Goal: Book appointment/travel/reservation

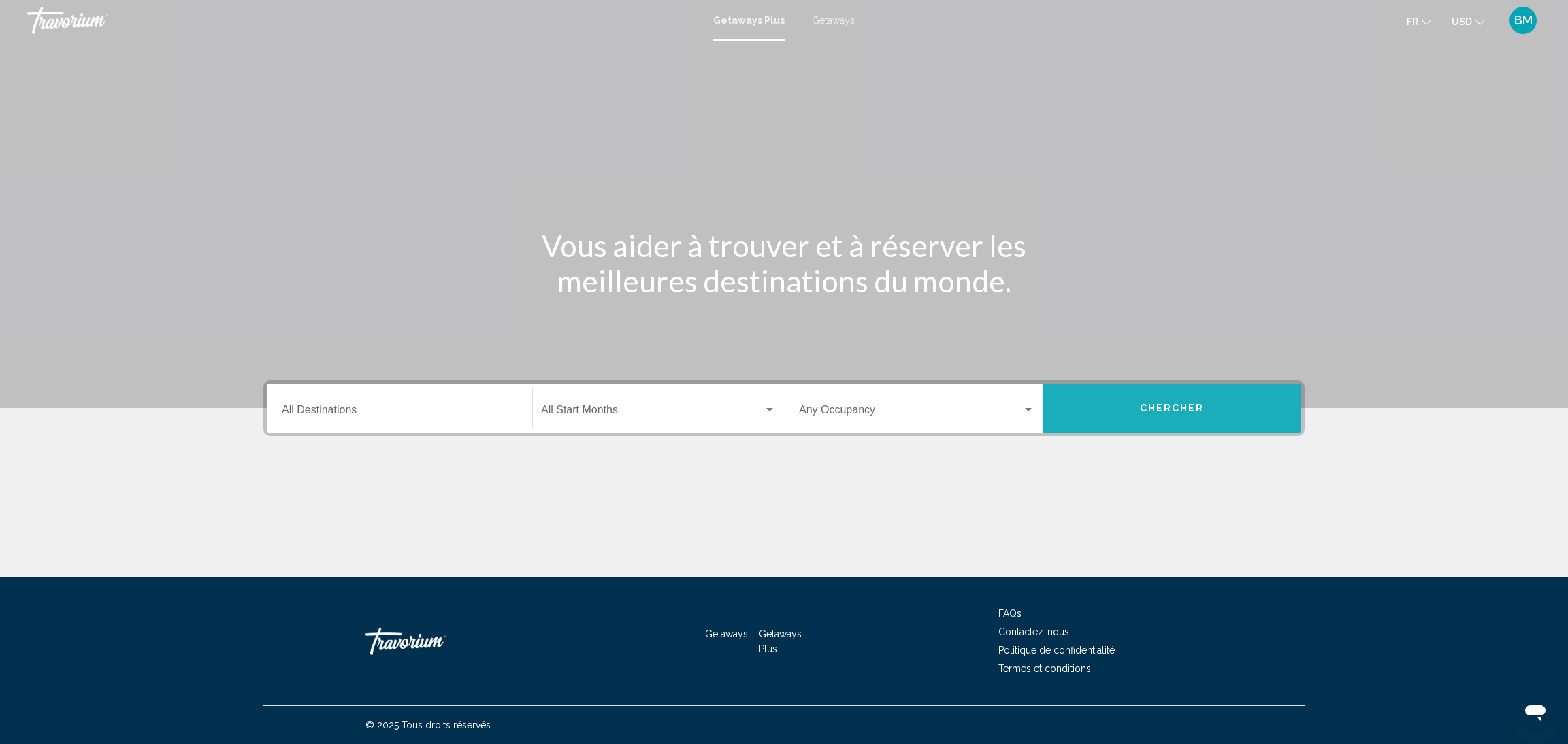
click at [1178, 422] on button "Chercher" at bounding box center [1172, 408] width 259 height 49
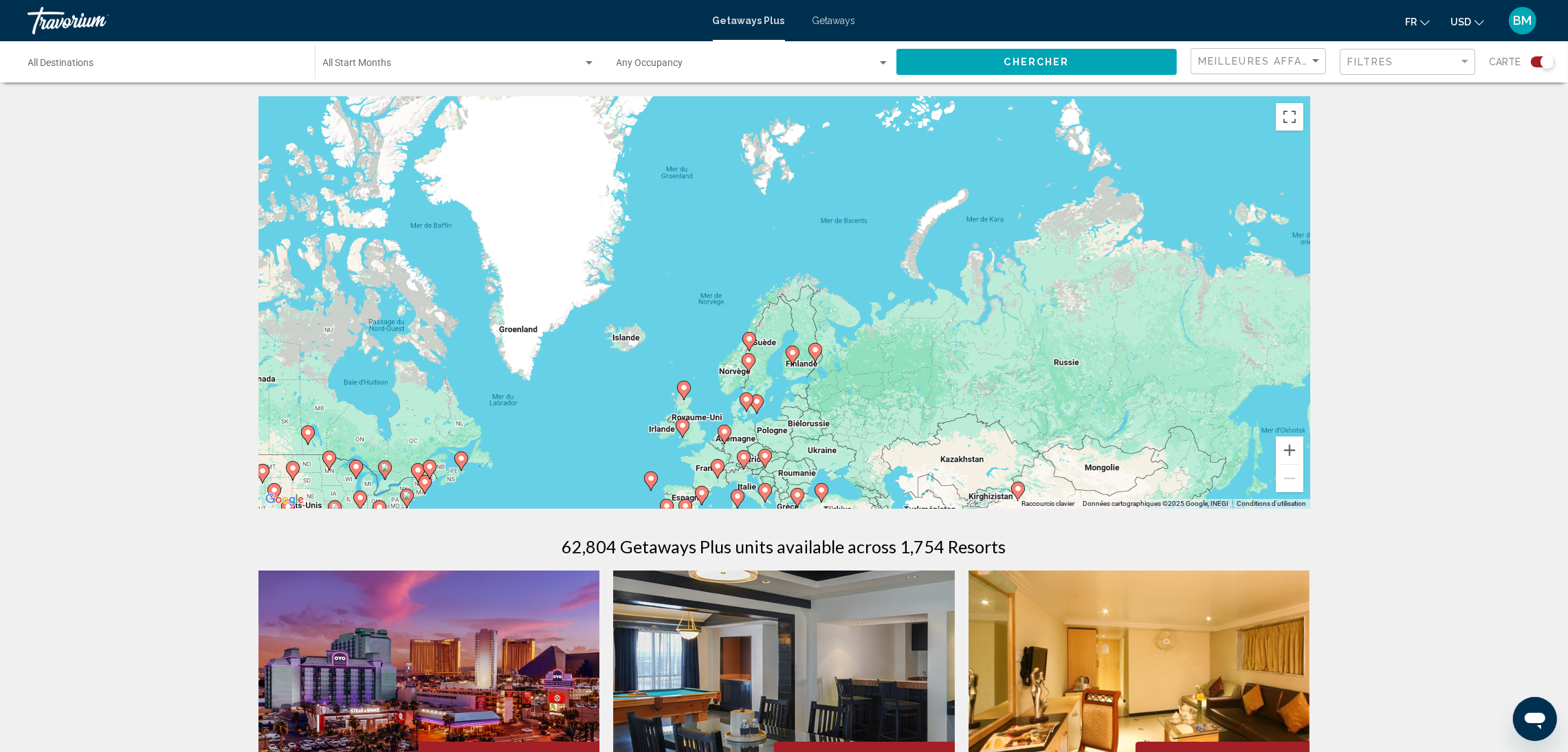
drag, startPoint x: 954, startPoint y: 104, endPoint x: 756, endPoint y: 362, distance: 325.2
click at [756, 362] on g "Main content" at bounding box center [748, 363] width 13 height 19
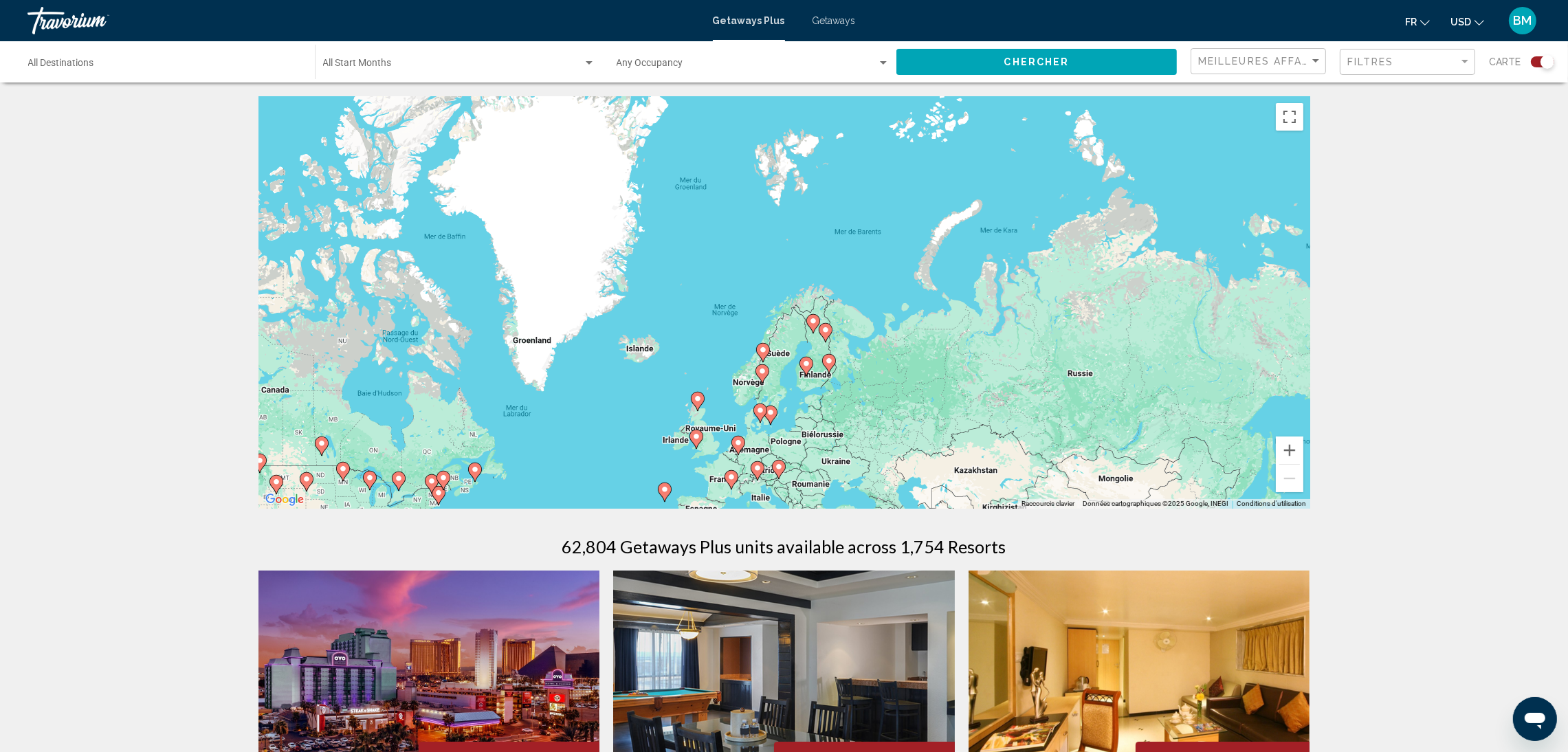
click at [761, 348] on image "Main content" at bounding box center [763, 350] width 9 height 9
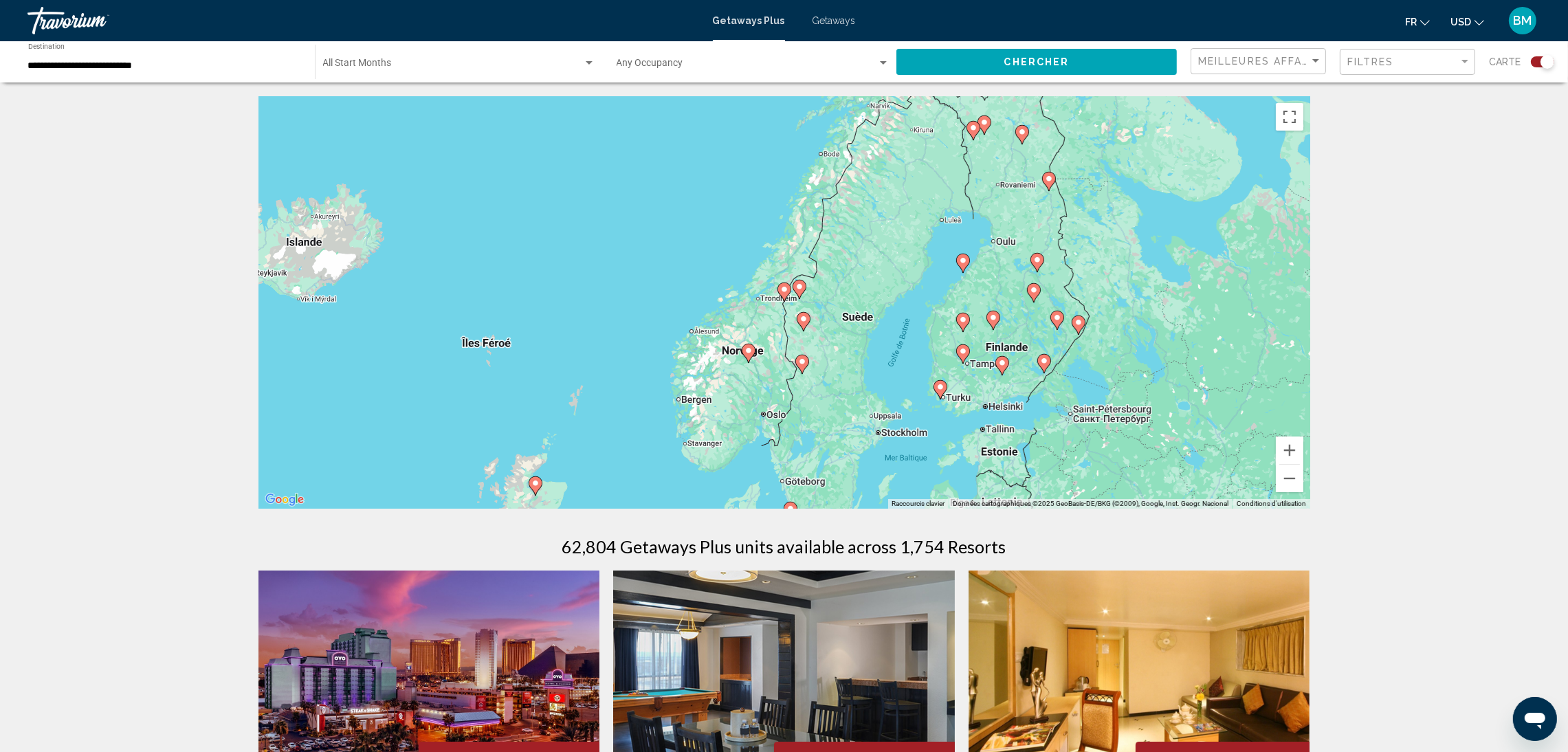
click at [784, 290] on image "Main content" at bounding box center [784, 289] width 9 height 9
type input "**********"
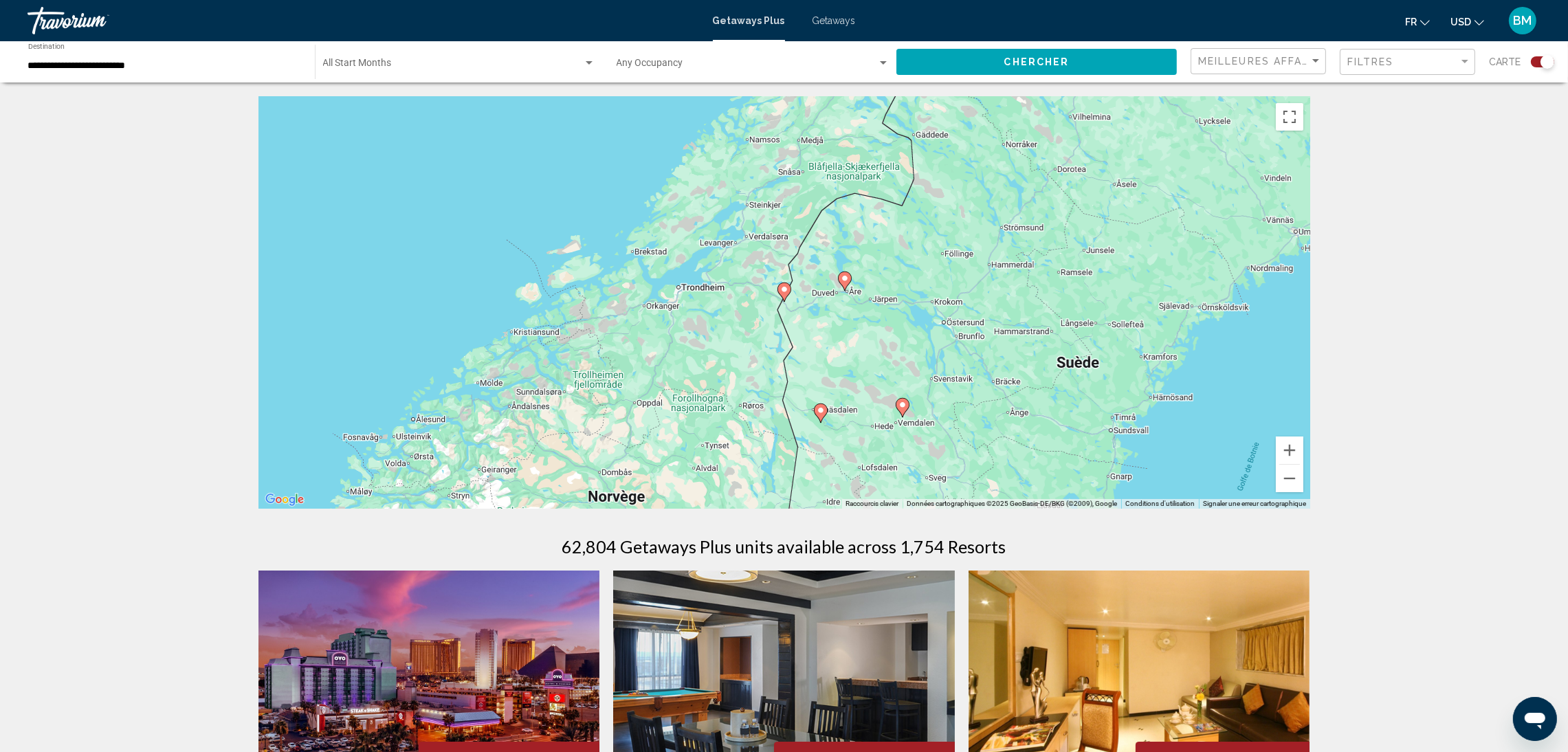
click at [784, 290] on image "Main content" at bounding box center [784, 289] width 9 height 9
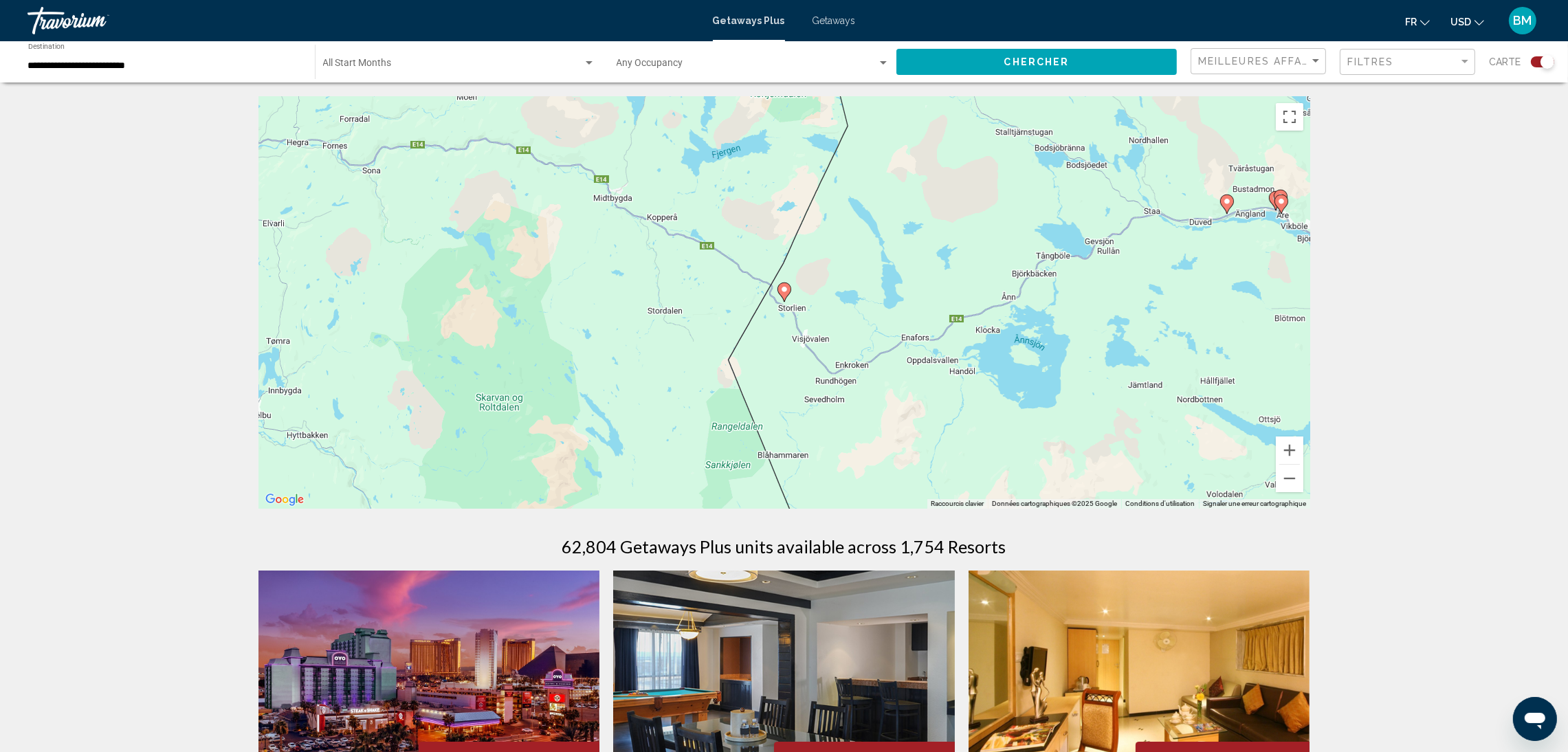
click at [784, 290] on image "Main content" at bounding box center [784, 289] width 9 height 9
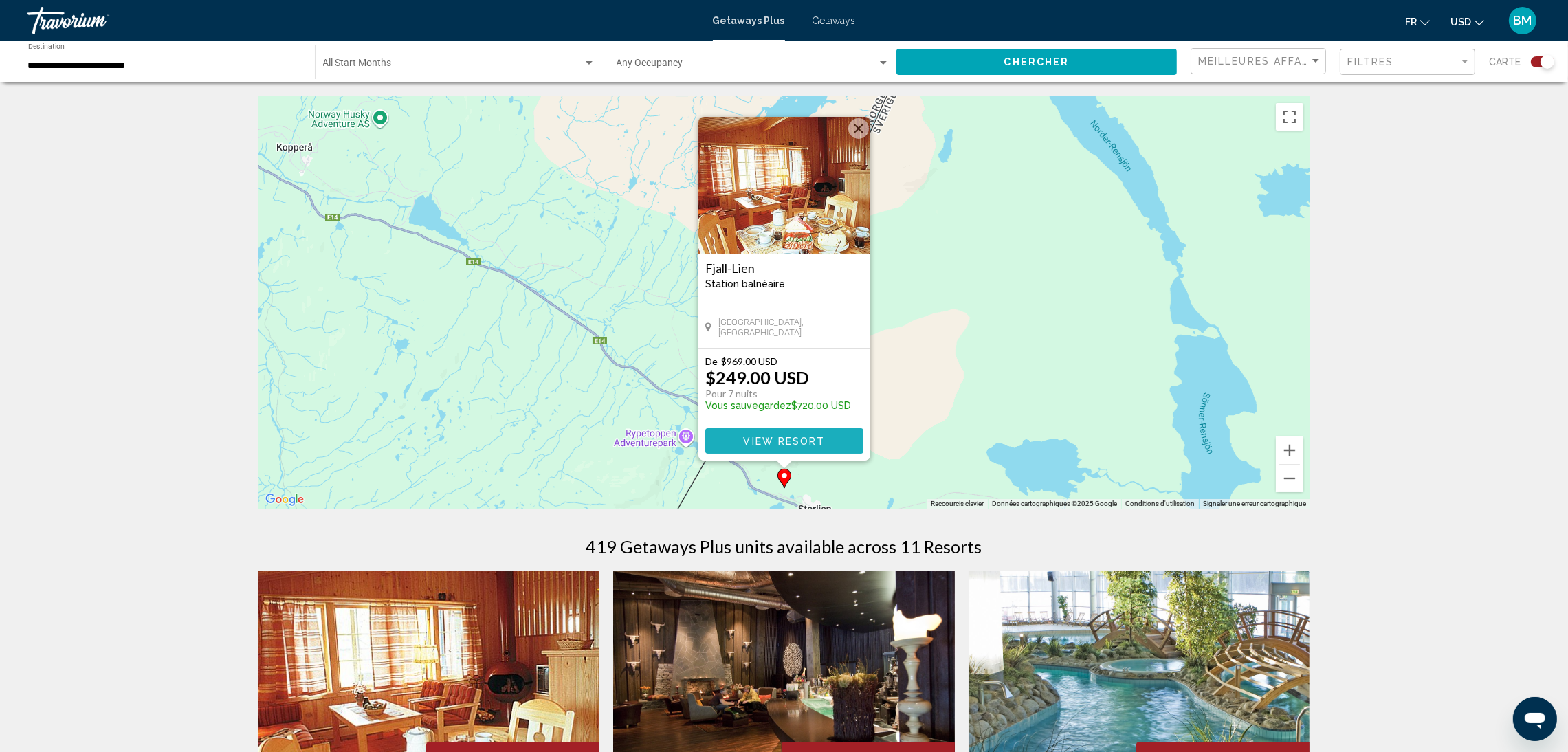
click at [799, 443] on span "View Resort" at bounding box center [784, 441] width 82 height 11
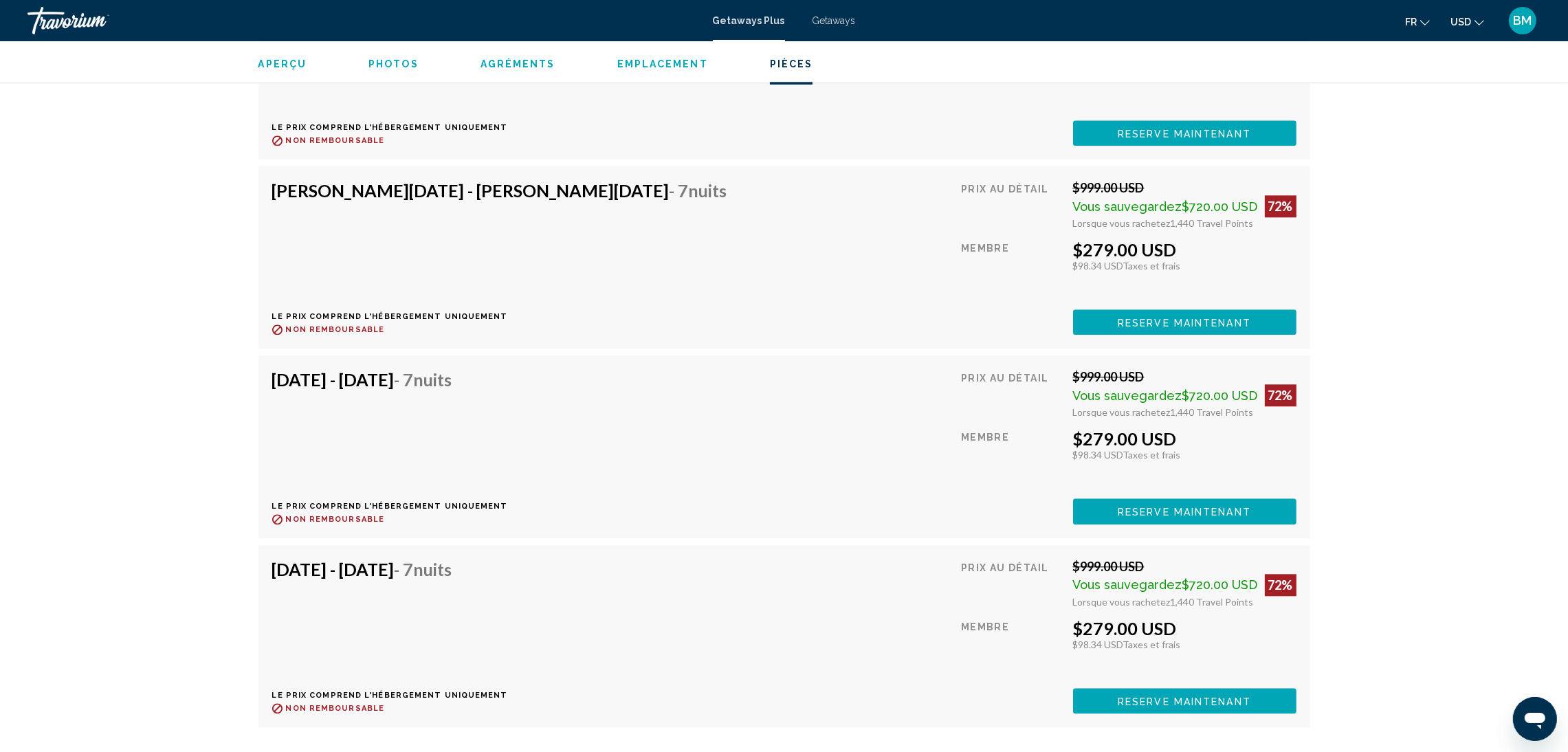
scroll to position [5172, 0]
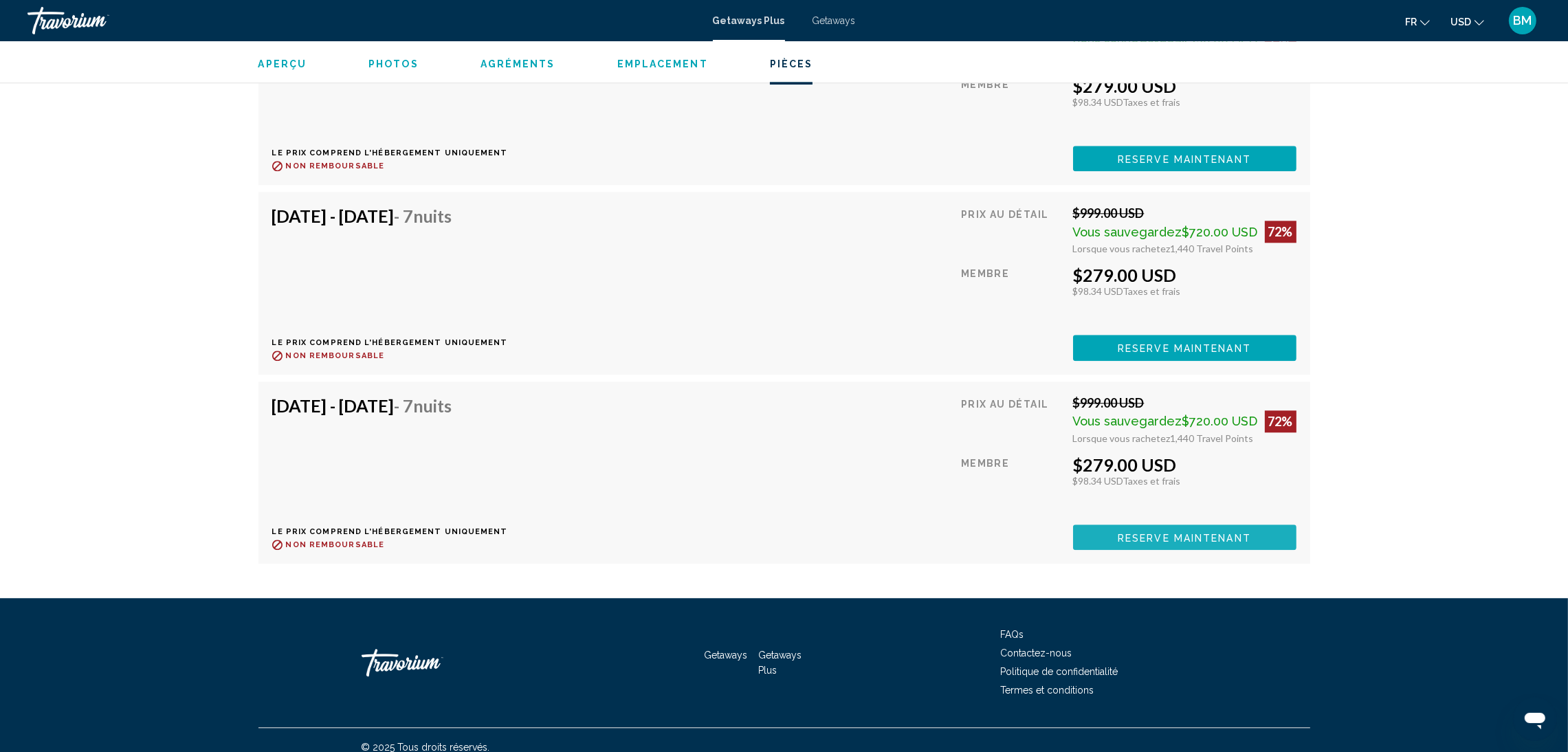
click at [1215, 524] on button "Reserve maintenant" at bounding box center [1185, 537] width 223 height 26
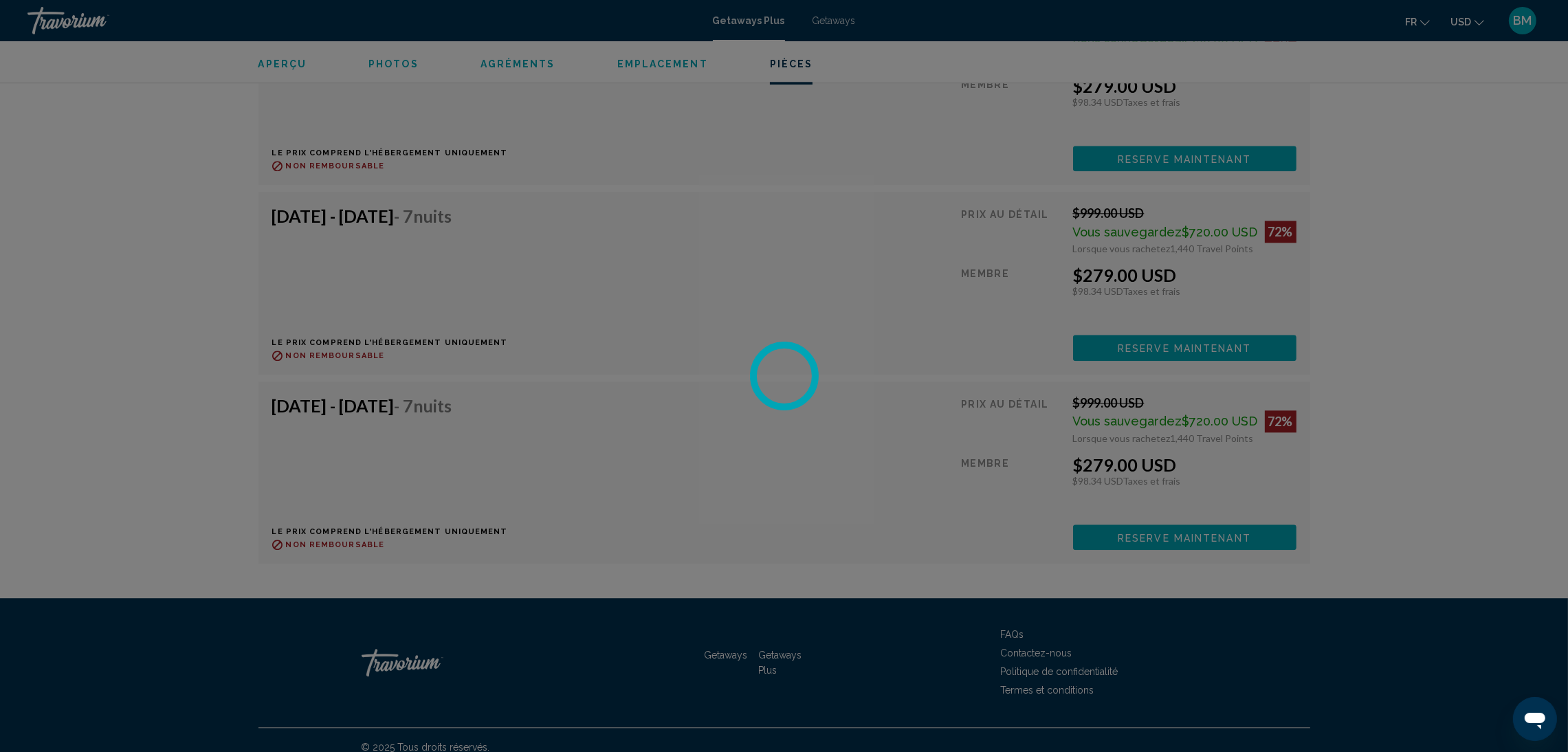
click at [1252, 515] on div at bounding box center [784, 376] width 1568 height 752
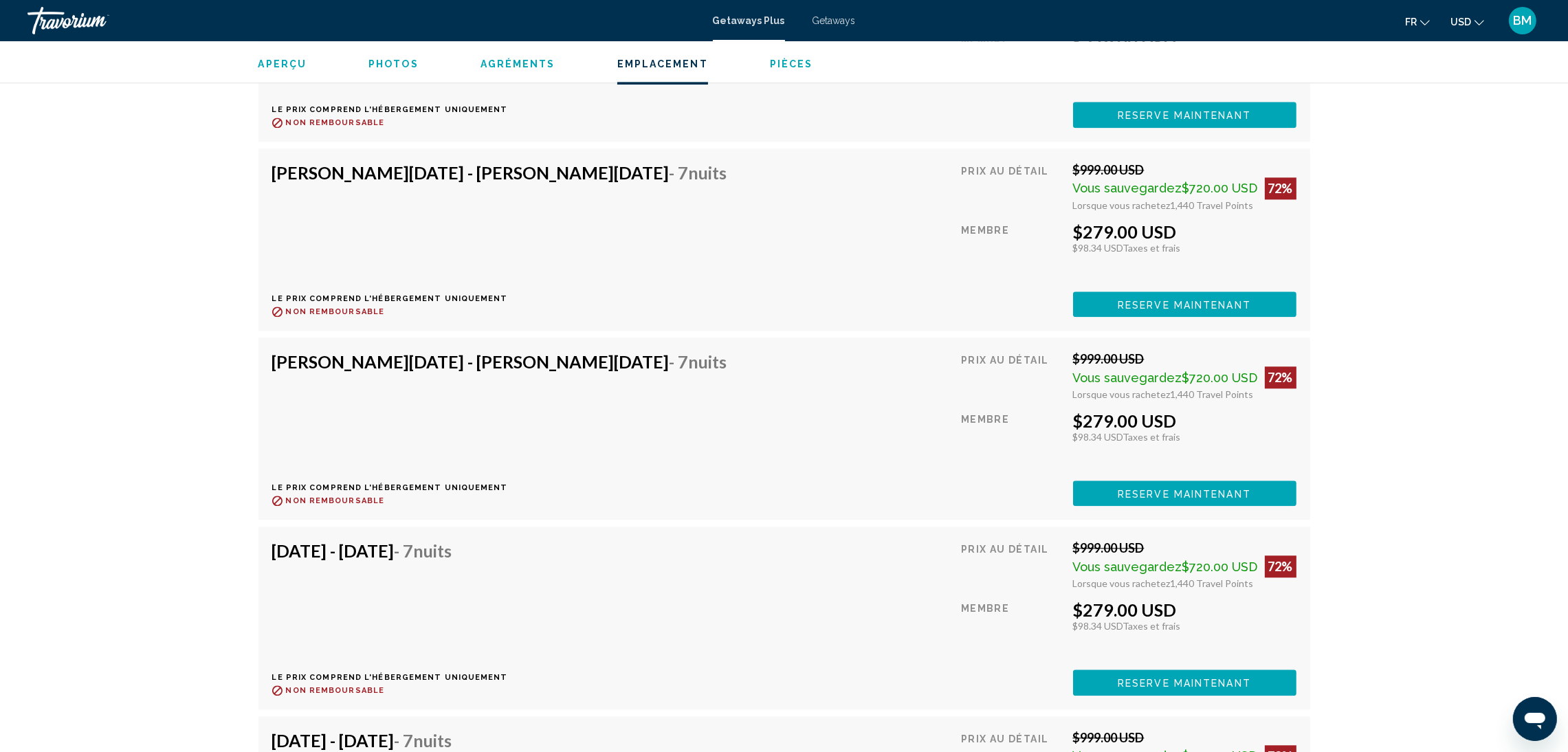
scroll to position [5172, 0]
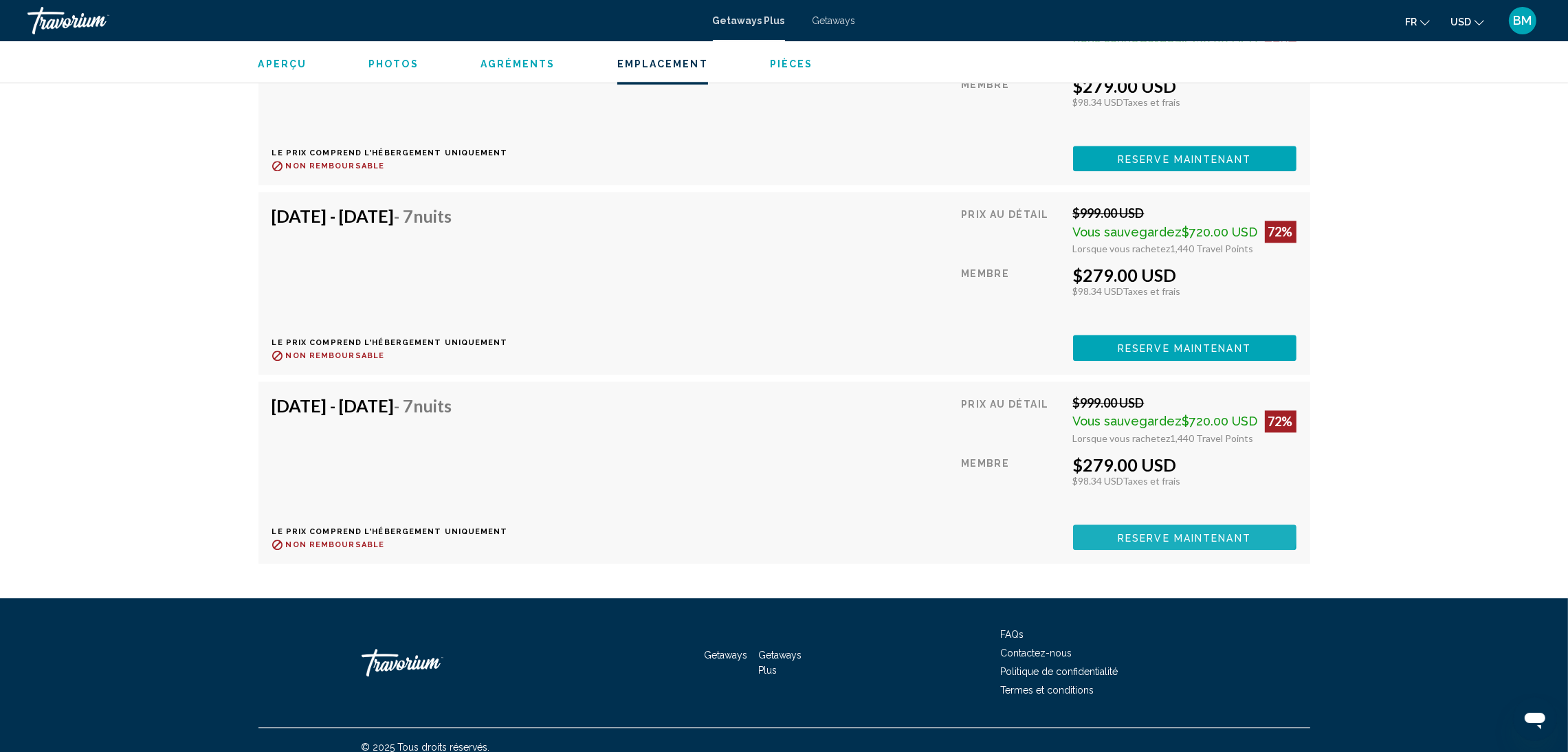
click at [1172, 532] on span "Reserve maintenant" at bounding box center [1185, 538] width 133 height 11
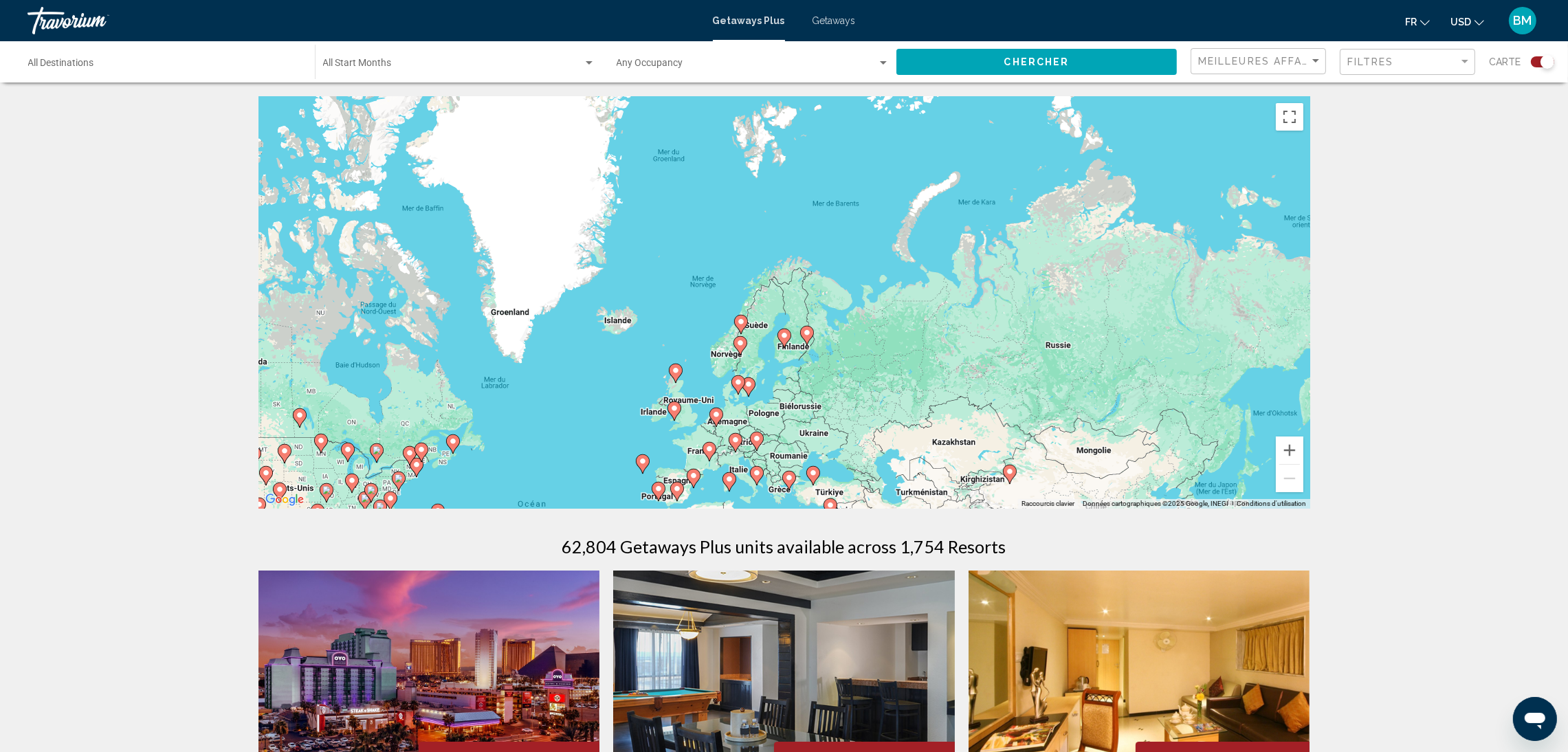
drag, startPoint x: 875, startPoint y: 178, endPoint x: 657, endPoint y: 418, distance: 324.2
click at [657, 418] on div "Pour activer le glissement avec le clavier, appuyez sur Alt+Entrée. Une fois ce…" at bounding box center [784, 302] width 1052 height 413
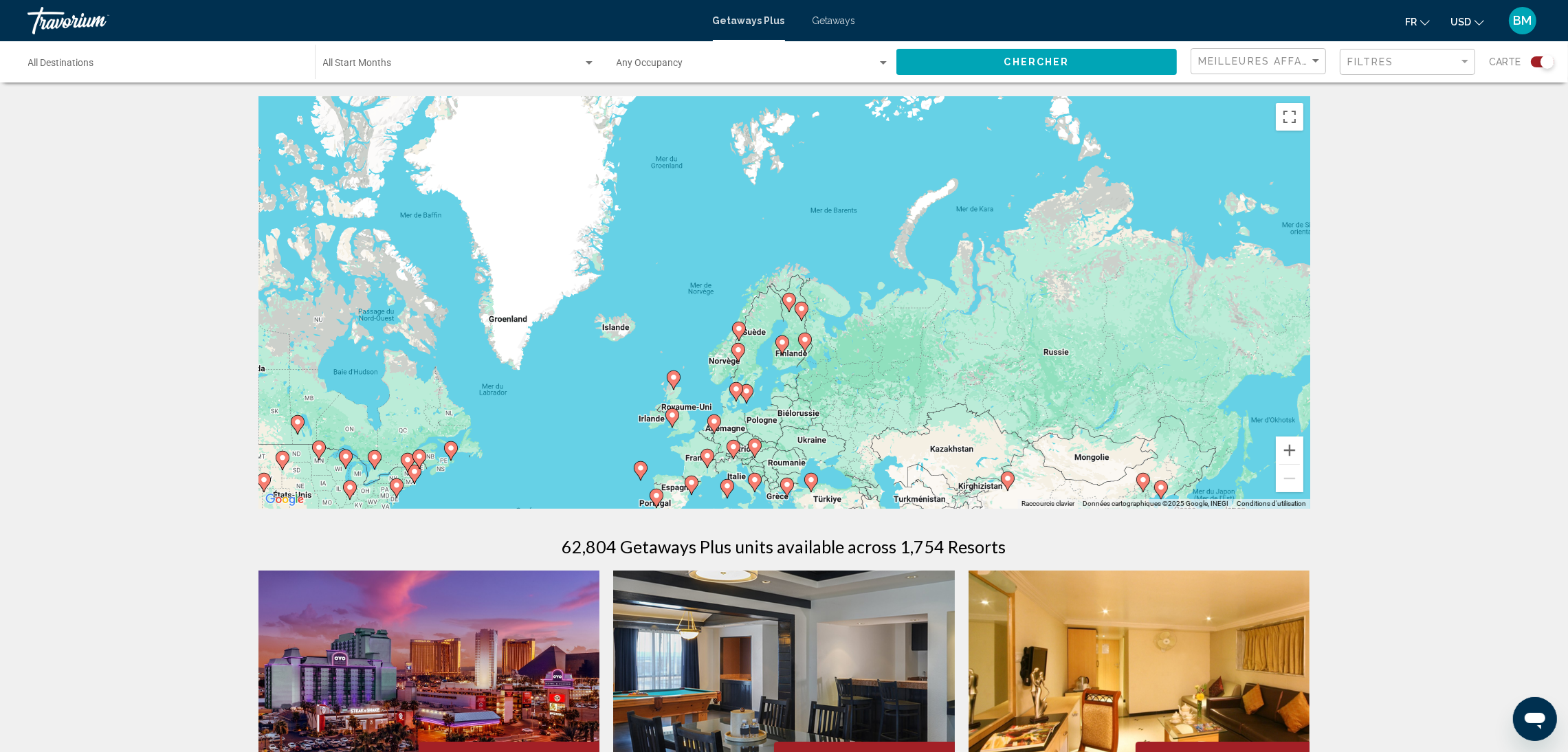
click at [790, 298] on image "Main content" at bounding box center [789, 299] width 9 height 9
type input "**********"
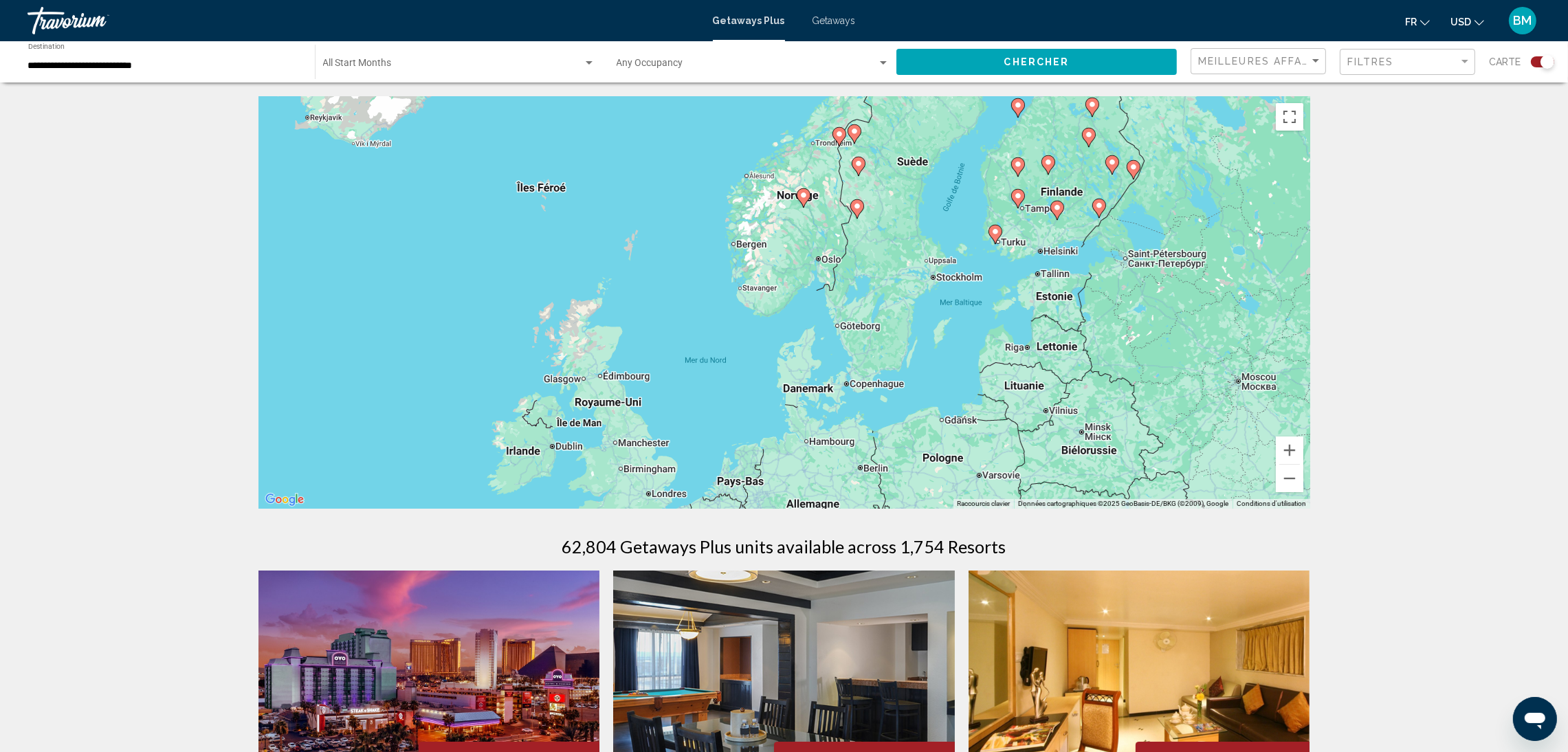
drag, startPoint x: 757, startPoint y: 413, endPoint x: 1034, endPoint y: 58, distance: 450.3
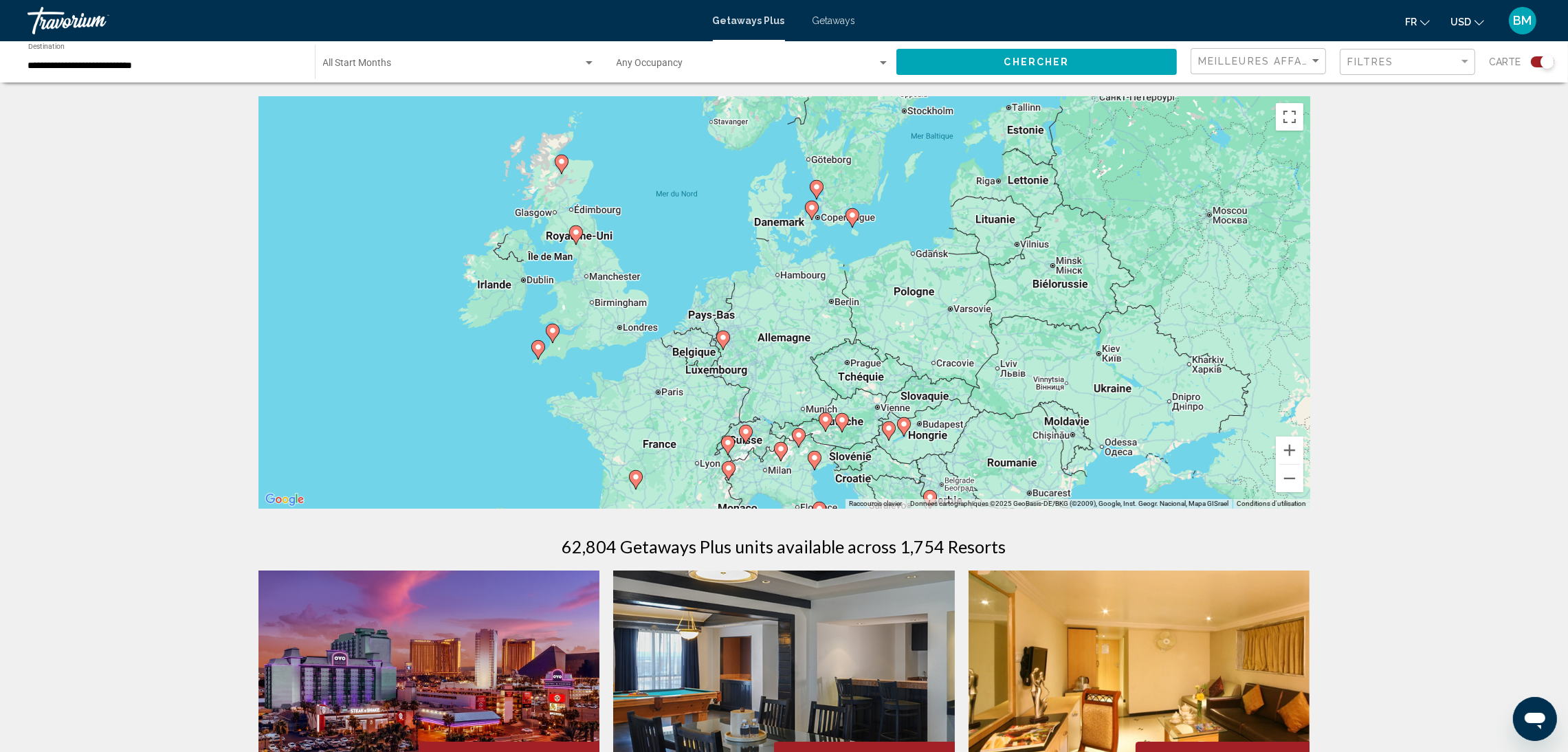
drag, startPoint x: 720, startPoint y: 179, endPoint x: 766, endPoint y: 353, distance: 180.0
click at [766, 353] on div "Pour activer le glissement avec le clavier, appuyez sur Alt+Entrée. Une fois ce…" at bounding box center [784, 302] width 1052 height 413
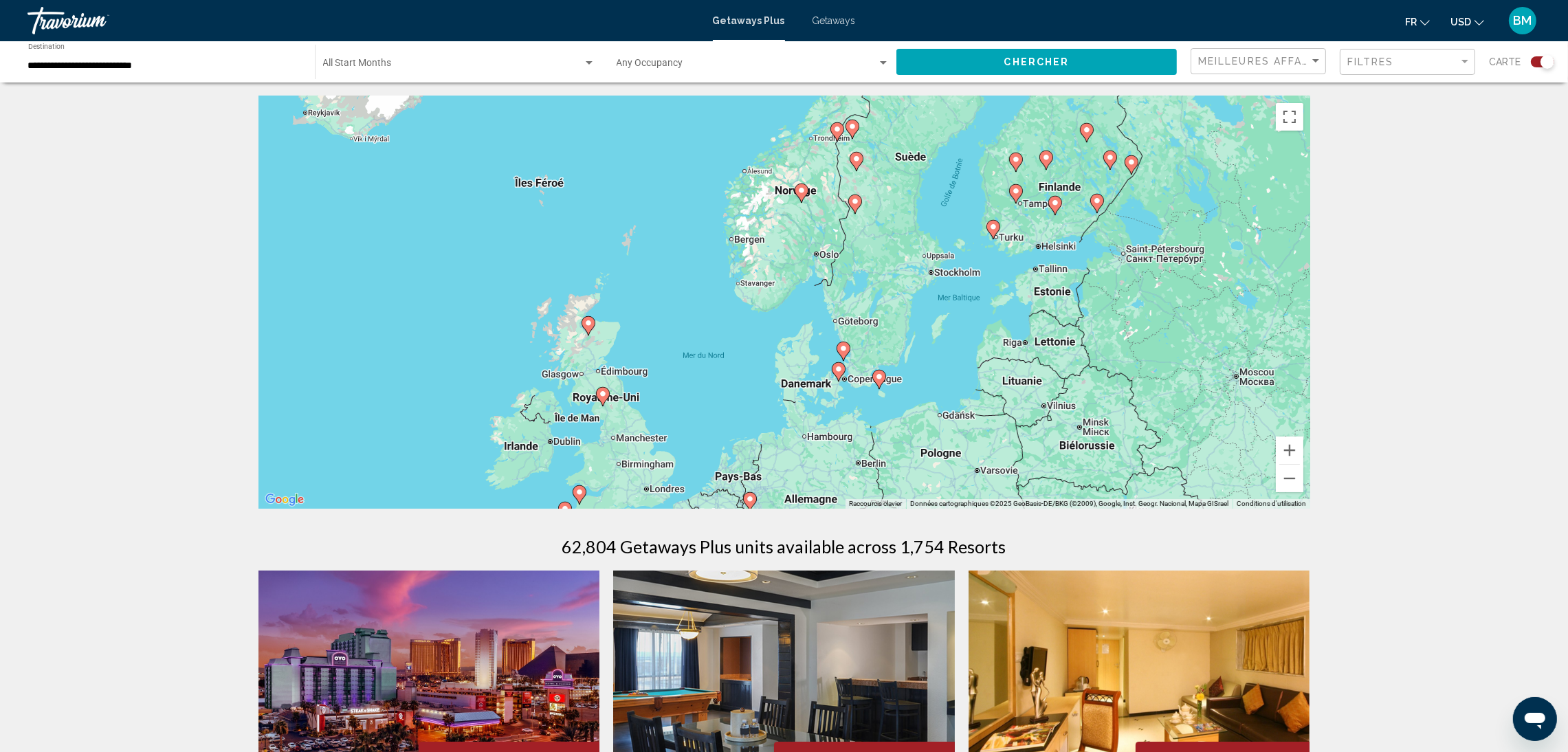
drag, startPoint x: 747, startPoint y: 239, endPoint x: 769, endPoint y: 388, distance: 150.6
click at [769, 388] on div "Pour activer le glissement avec le clavier, appuyez sur Alt+Entrée. Une fois ce…" at bounding box center [784, 302] width 1052 height 413
click at [803, 198] on icon "Main content" at bounding box center [802, 195] width 12 height 18
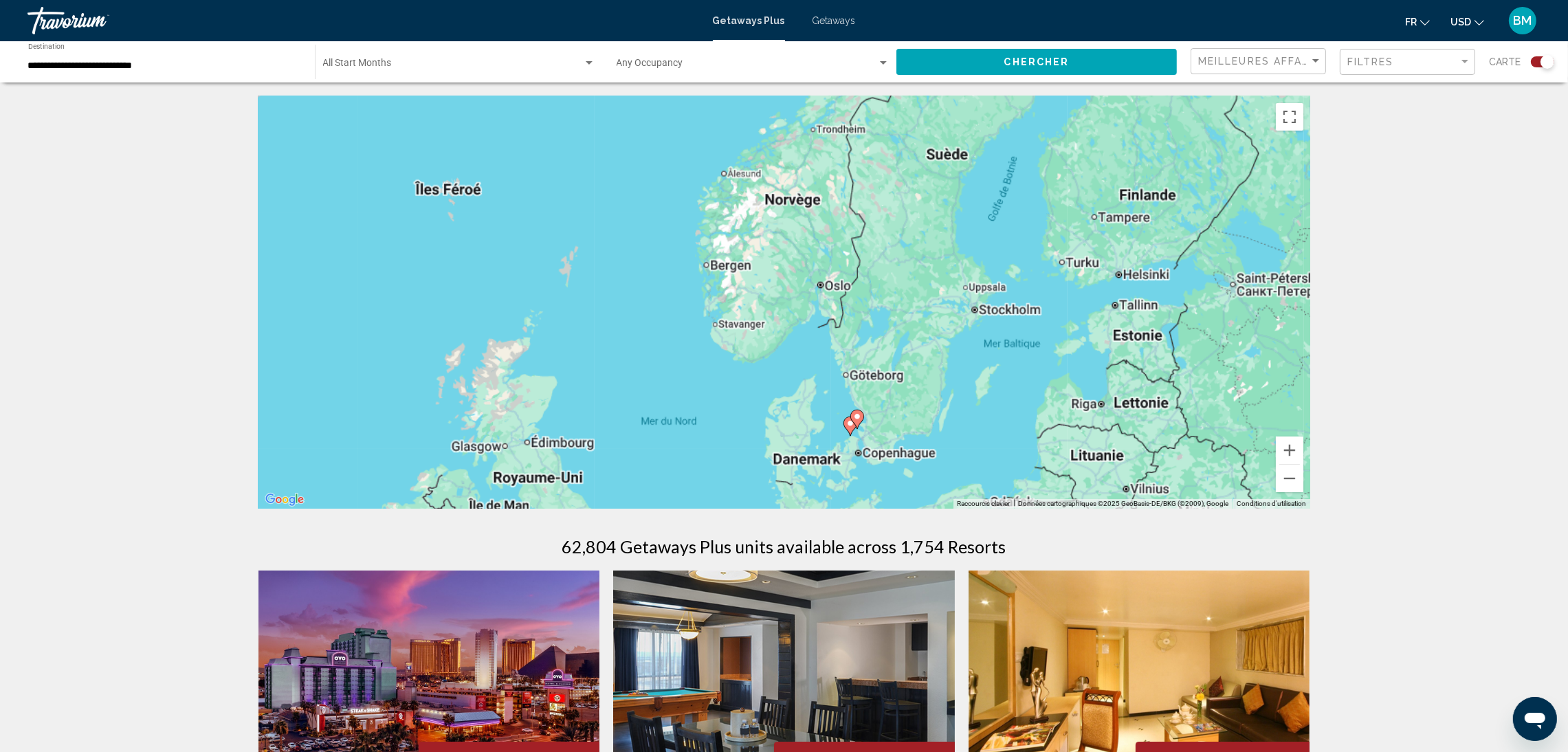
click at [803, 198] on div "Pour naviguer, appuyez sur les touches fléchées. Pour activer le glissement ave…" at bounding box center [784, 302] width 1052 height 413
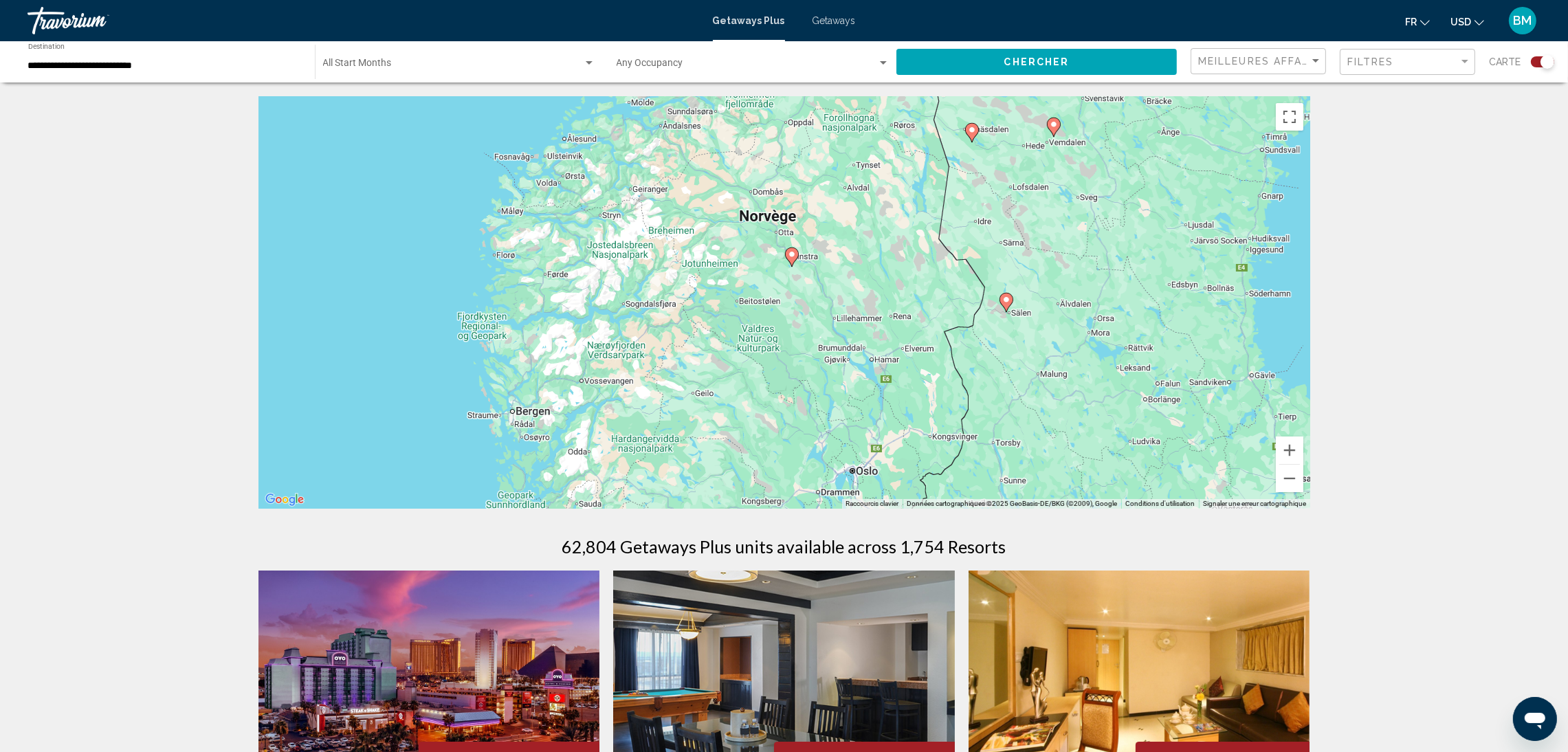
click at [791, 252] on image "Main content" at bounding box center [792, 254] width 9 height 9
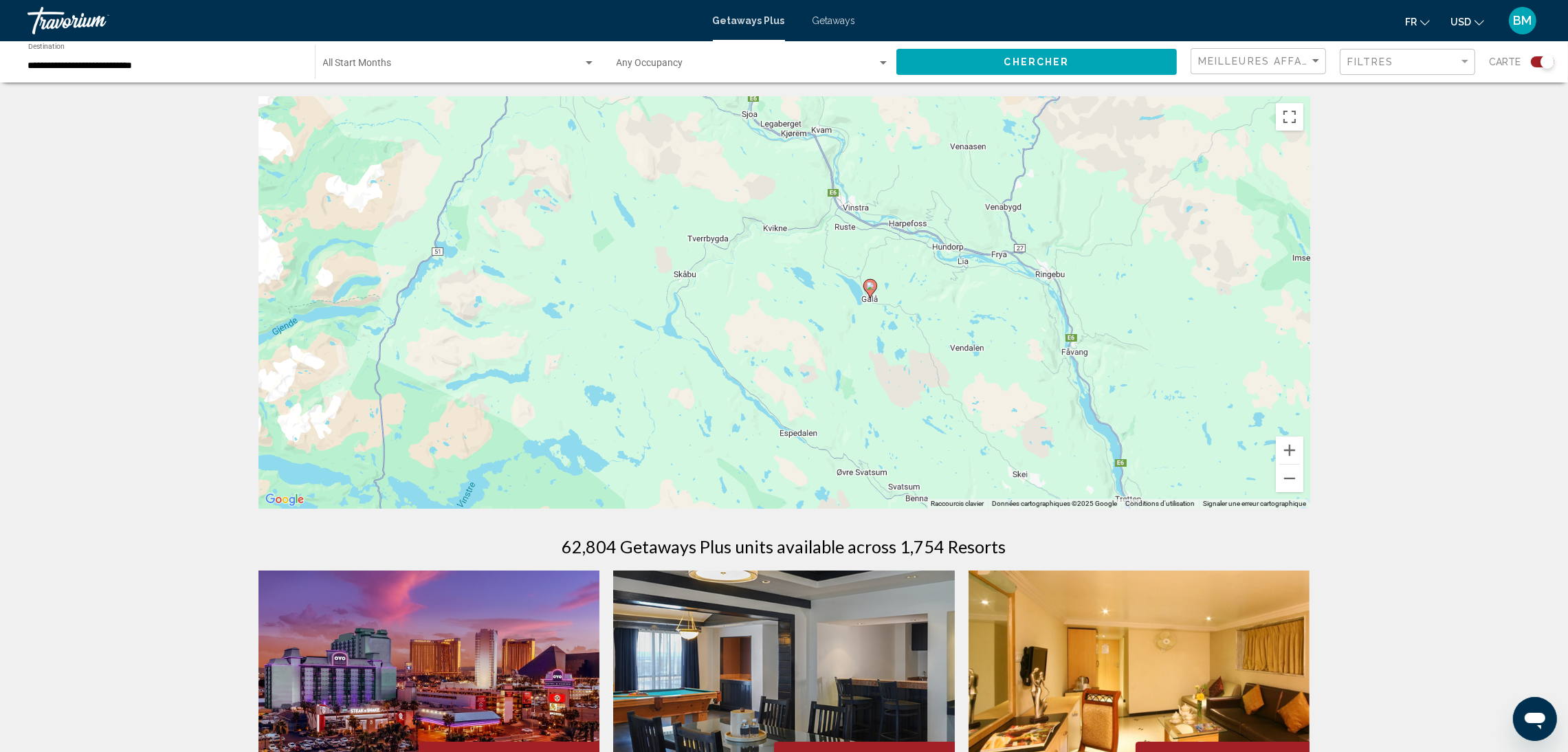
drag, startPoint x: 823, startPoint y: 182, endPoint x: 853, endPoint y: 442, distance: 261.7
click at [851, 463] on div "Pour activer le glissement avec le clavier, appuyez sur Alt+Entrée. Une fois ce…" at bounding box center [784, 302] width 1052 height 413
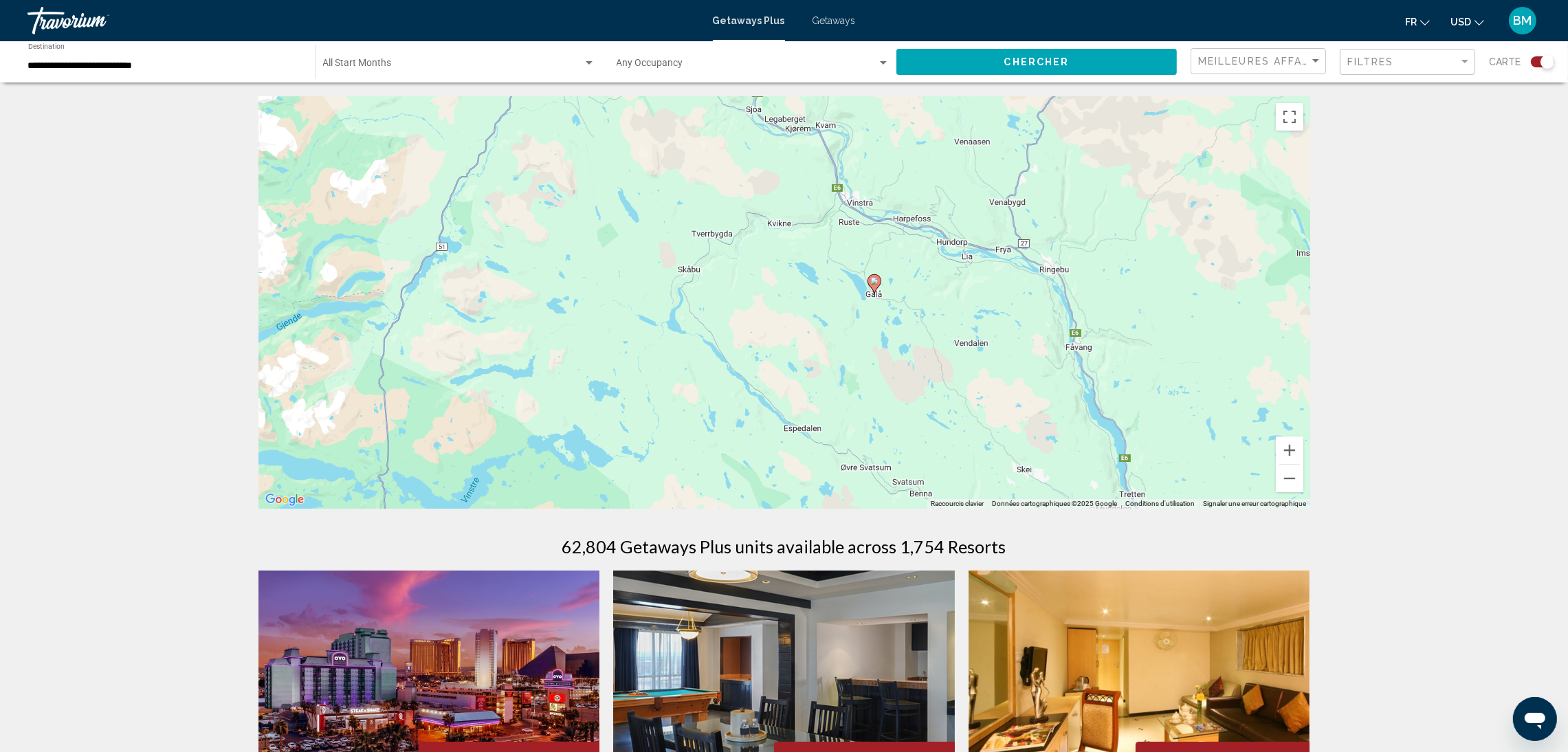
click at [872, 281] on image "Main content" at bounding box center [874, 281] width 9 height 9
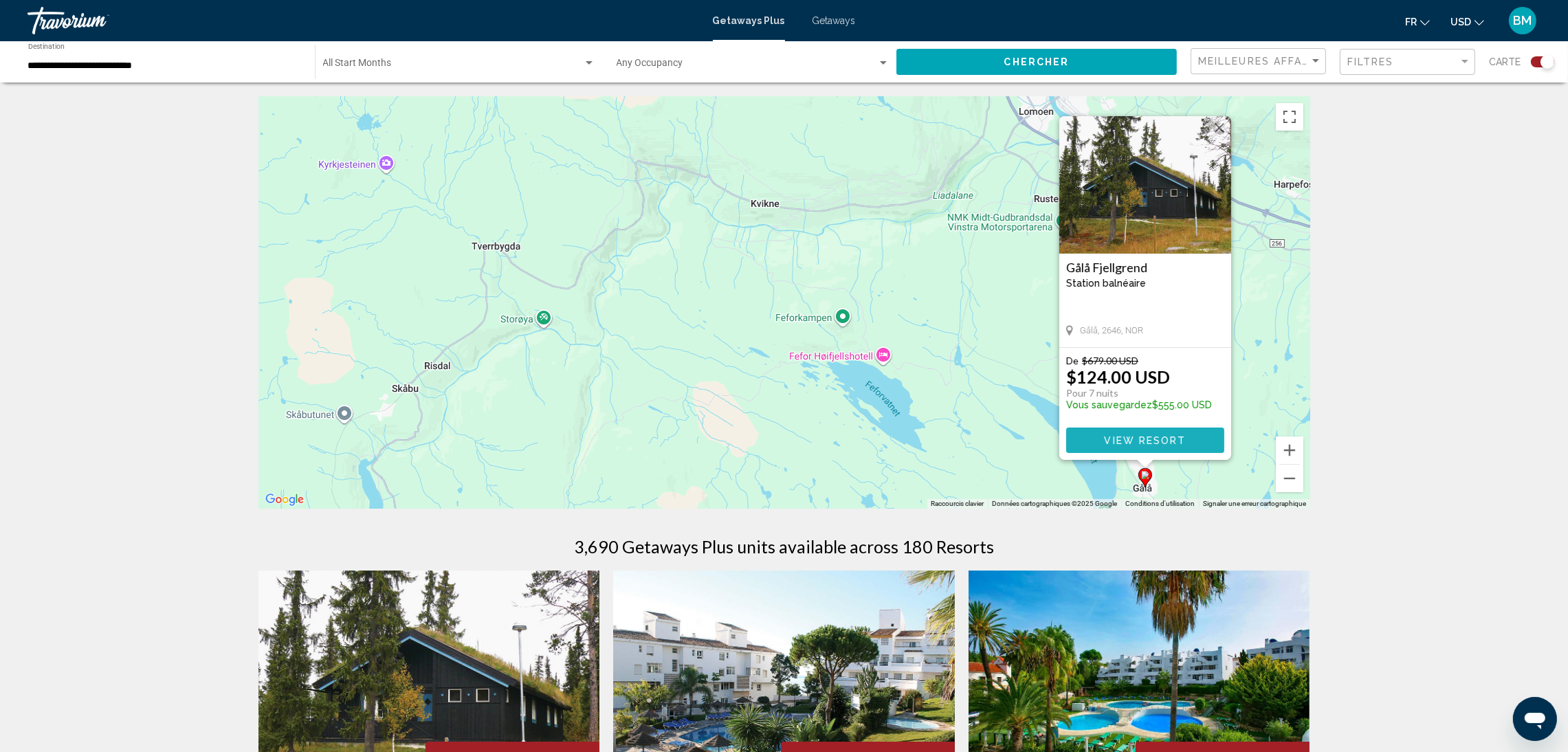
click at [1108, 438] on span "View Resort" at bounding box center [1145, 441] width 82 height 11
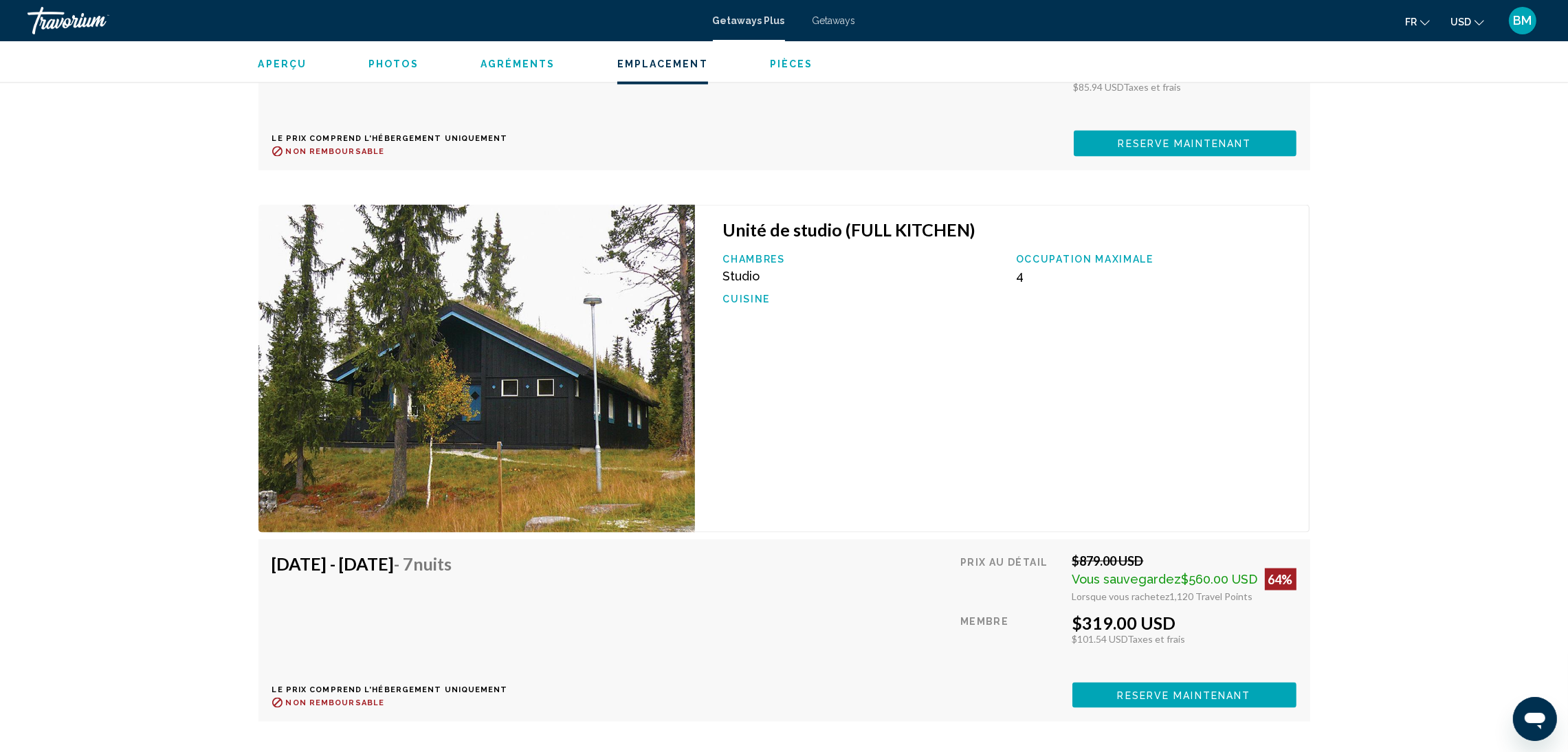
scroll to position [3173, 0]
